Goal: Transaction & Acquisition: Obtain resource

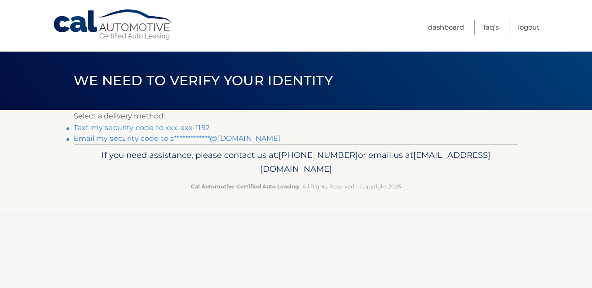
click at [94, 130] on link "Text my security code to xxx-xxx-1192" at bounding box center [142, 128] width 136 height 9
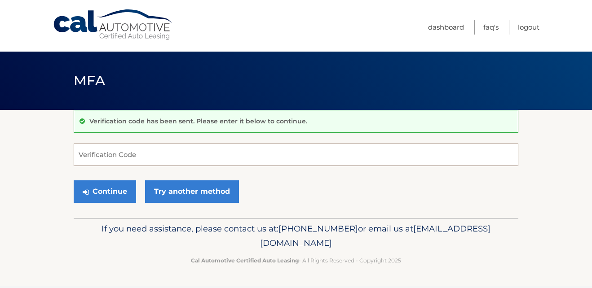
click at [124, 154] on input "Verification Code" at bounding box center [296, 155] width 445 height 22
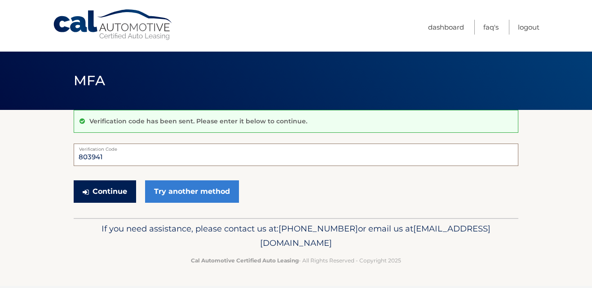
type input "803941"
click at [104, 195] on button "Continue" at bounding box center [105, 192] width 62 height 22
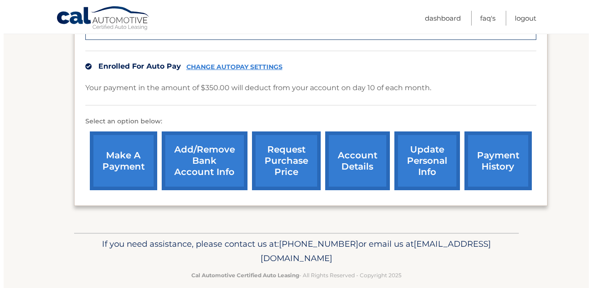
scroll to position [278, 0]
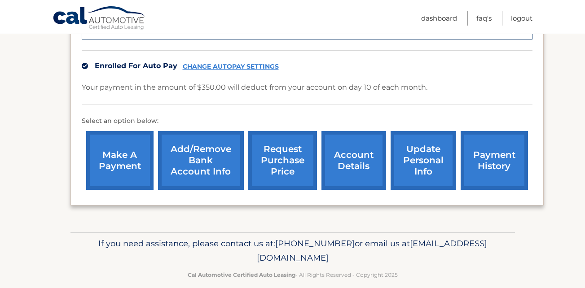
click at [285, 159] on link "request purchase price" at bounding box center [282, 160] width 69 height 59
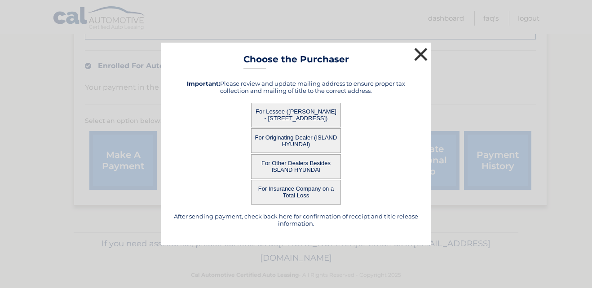
click at [412, 53] on button "×" at bounding box center [421, 54] width 18 height 18
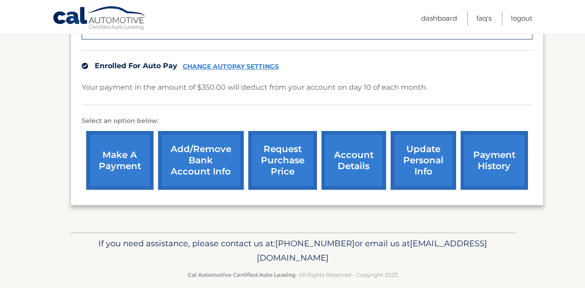
click at [281, 158] on link "request purchase price" at bounding box center [282, 160] width 69 height 59
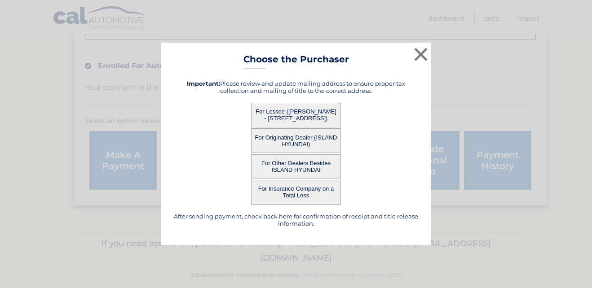
click at [284, 110] on button "For Lessee (SHERLI NISANOV - 430 EAST 8TH ST, Apt 511, BROOKLYN, NY 11218)" at bounding box center [296, 115] width 90 height 25
click at [319, 113] on div "× Choose the Purchaser After sending payment, check back here for confirmation …" at bounding box center [296, 145] width 270 height 204
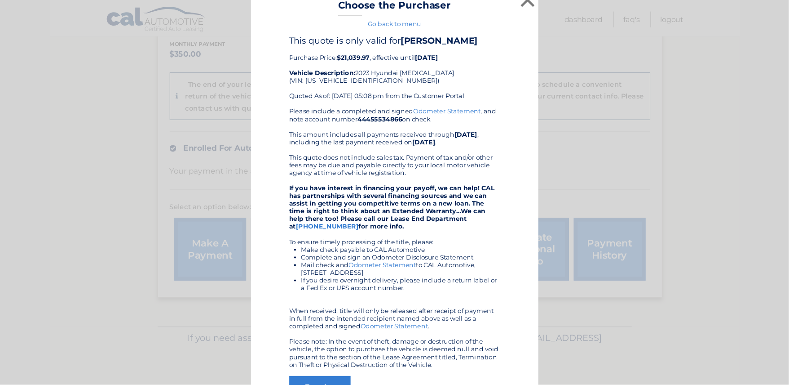
scroll to position [12, 0]
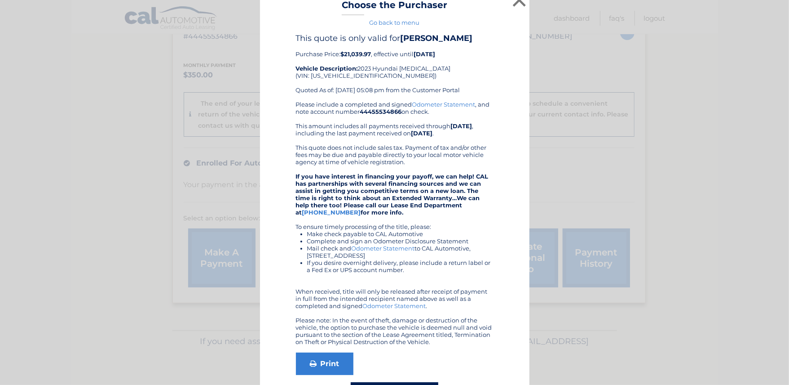
click at [585, 184] on div "× Choose the Purchaser Go back to menu After sending payment, check back here f…" at bounding box center [395, 205] width 782 height 435
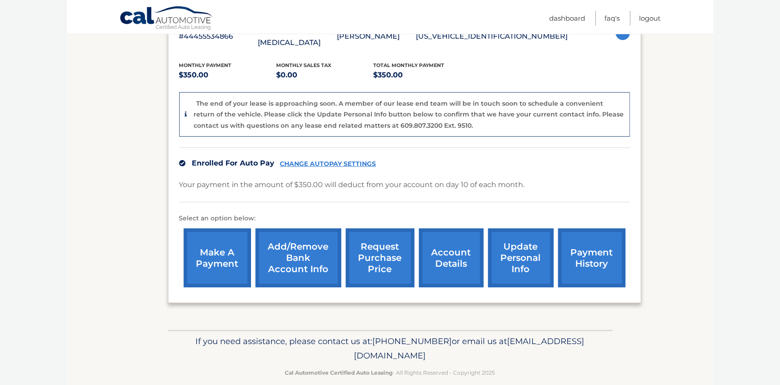
click at [376, 236] on link "request purchase price" at bounding box center [380, 257] width 69 height 59
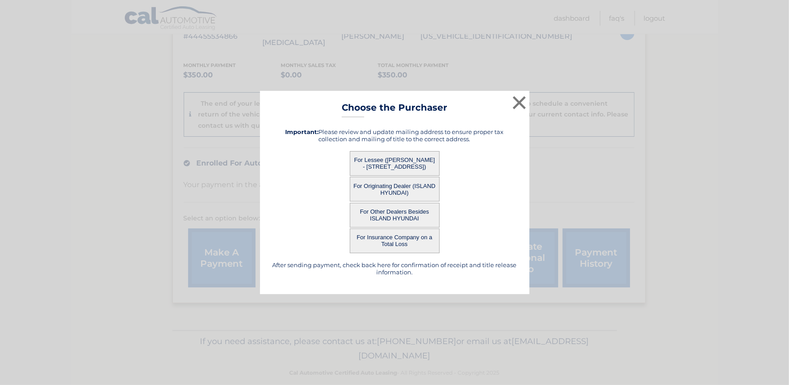
click at [400, 159] on button "For Lessee (SHERLI NISANOV - 430 EAST 8TH ST, Apt 511, BROOKLYN, NY 11218)" at bounding box center [395, 163] width 90 height 25
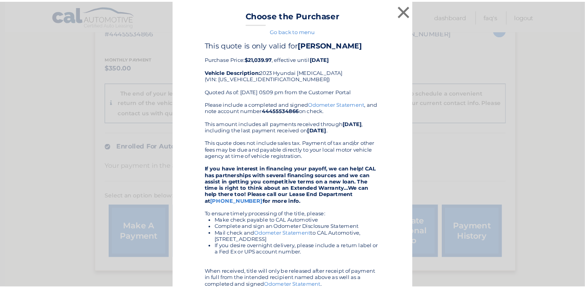
scroll to position [181, 0]
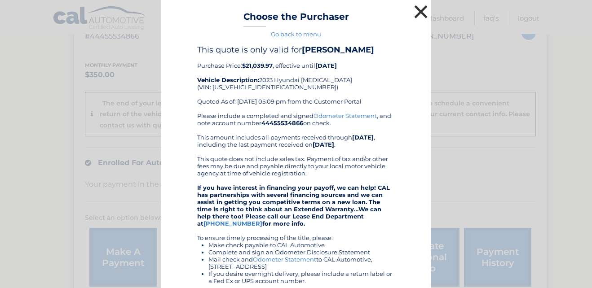
click at [418, 12] on button "×" at bounding box center [421, 12] width 18 height 18
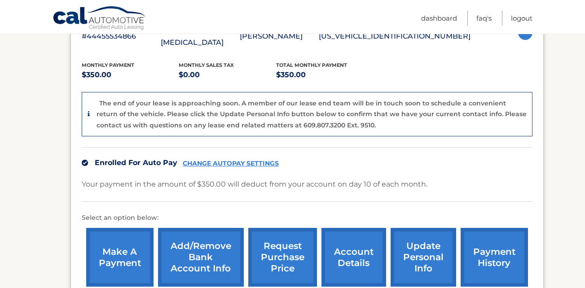
click at [291, 245] on link "request purchase price" at bounding box center [282, 257] width 69 height 59
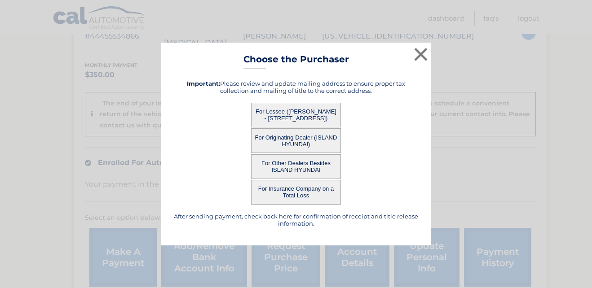
click at [314, 137] on button "For Originating Dealer (ISLAND HYUNDAI)" at bounding box center [296, 140] width 90 height 25
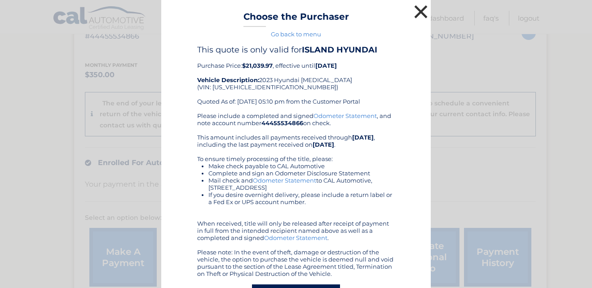
click at [422, 8] on button "×" at bounding box center [421, 12] width 18 height 18
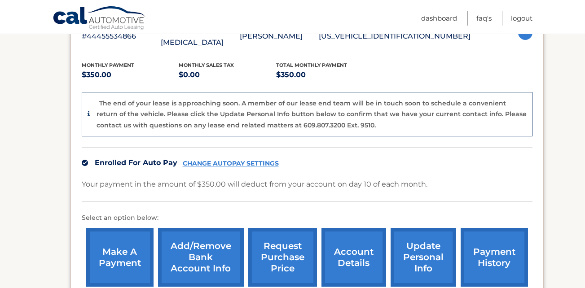
click at [276, 235] on link "request purchase price" at bounding box center [282, 257] width 69 height 59
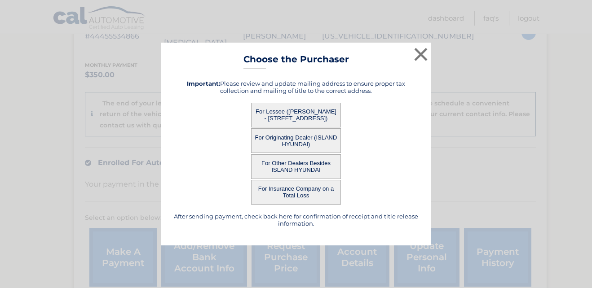
click at [318, 164] on button "For Other Dealers Besides ISLAND HYUNDAI" at bounding box center [296, 167] width 90 height 25
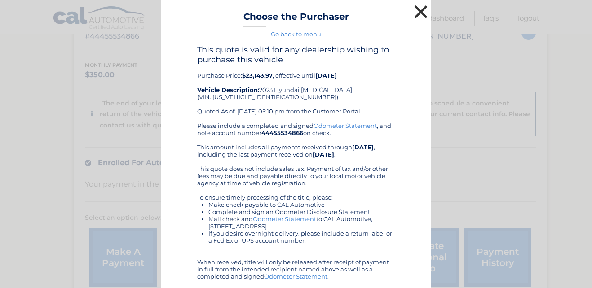
click at [420, 13] on button "×" at bounding box center [421, 12] width 18 height 18
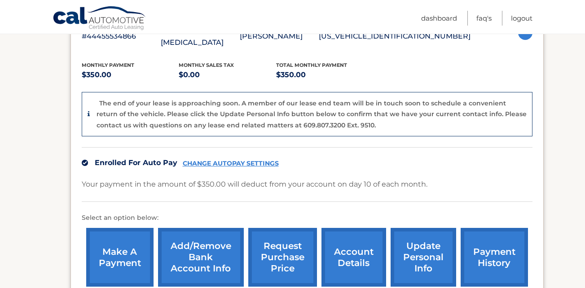
click at [289, 247] on link "request purchase price" at bounding box center [282, 257] width 69 height 59
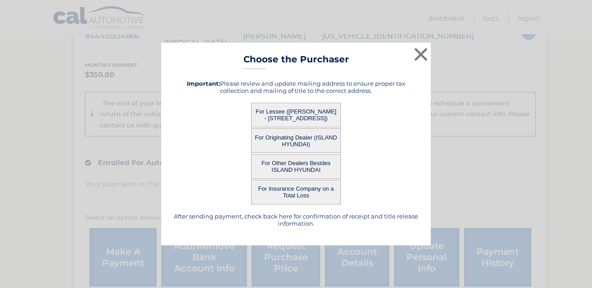
click at [299, 166] on button "For Other Dealers Besides ISLAND HYUNDAI" at bounding box center [296, 167] width 90 height 25
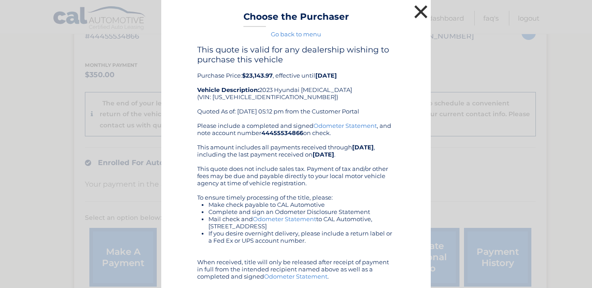
click at [421, 16] on button "×" at bounding box center [421, 12] width 18 height 18
